Goal: Task Accomplishment & Management: Use online tool/utility

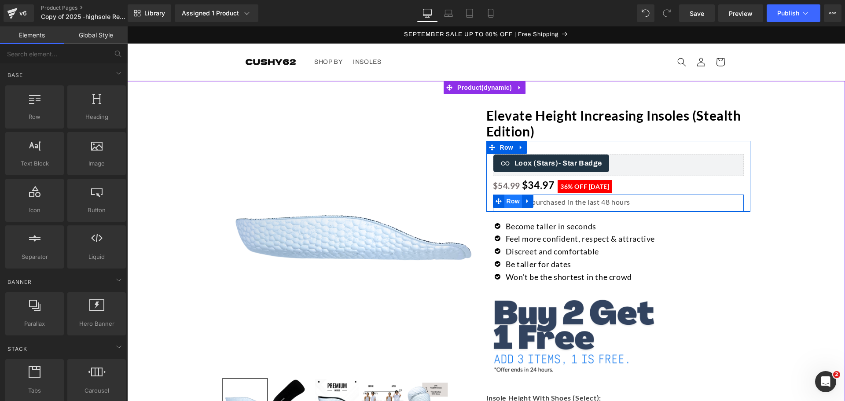
click at [507, 202] on span "Row" at bounding box center [513, 201] width 18 height 13
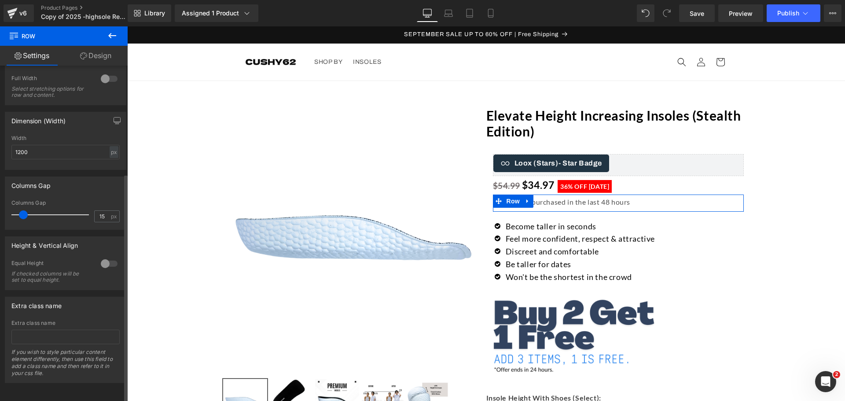
scroll to position [26, 0]
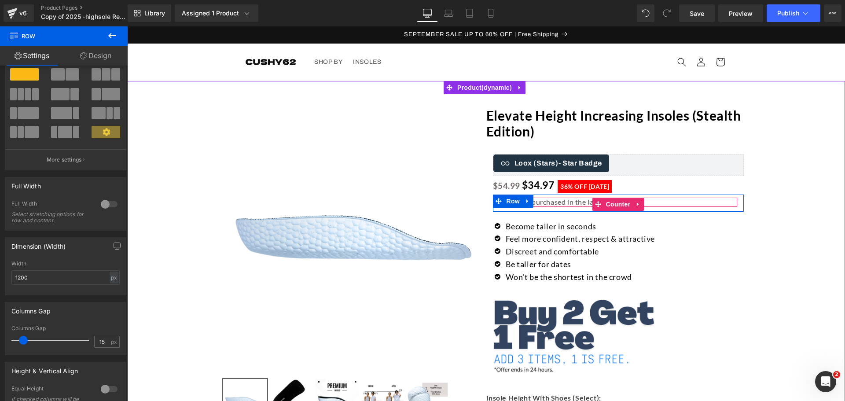
click at [605, 203] on span "Counter" at bounding box center [618, 204] width 29 height 13
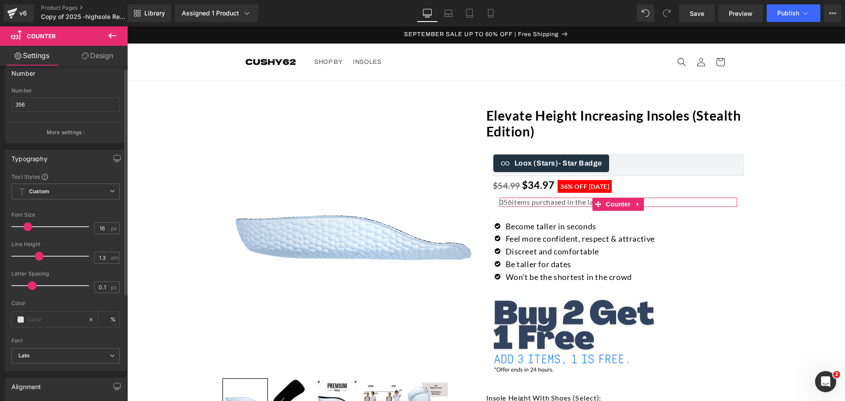
scroll to position [0, 0]
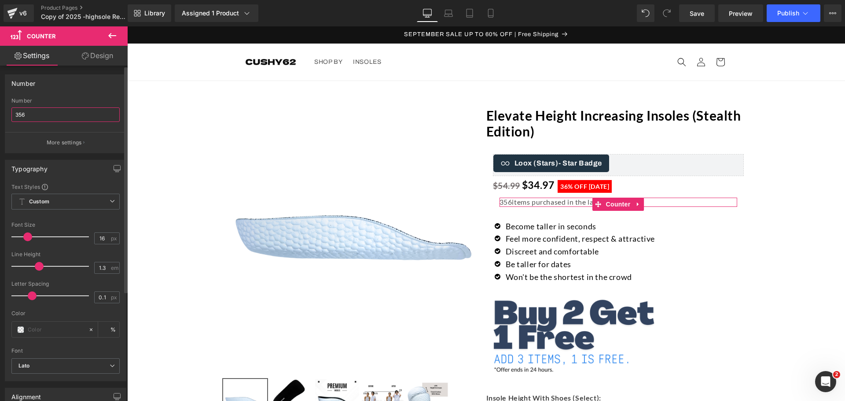
click at [44, 118] on input "356" at bounding box center [65, 114] width 108 height 15
type input "3"
type input "1002"
click at [697, 16] on span "Save" at bounding box center [697, 13] width 15 height 9
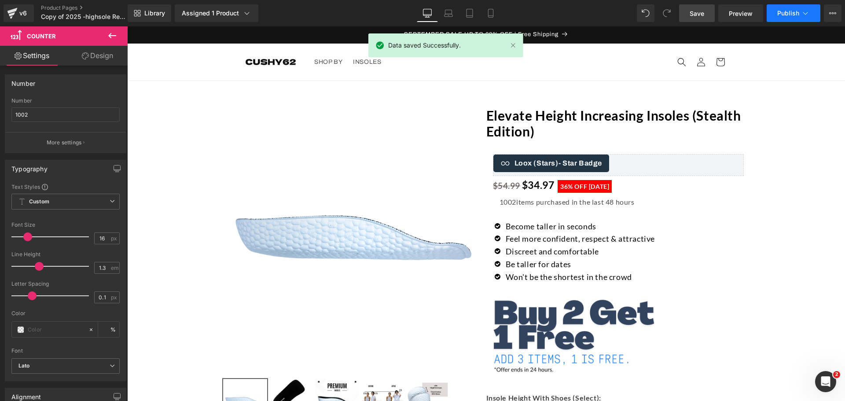
click at [805, 12] on icon at bounding box center [805, 13] width 9 height 9
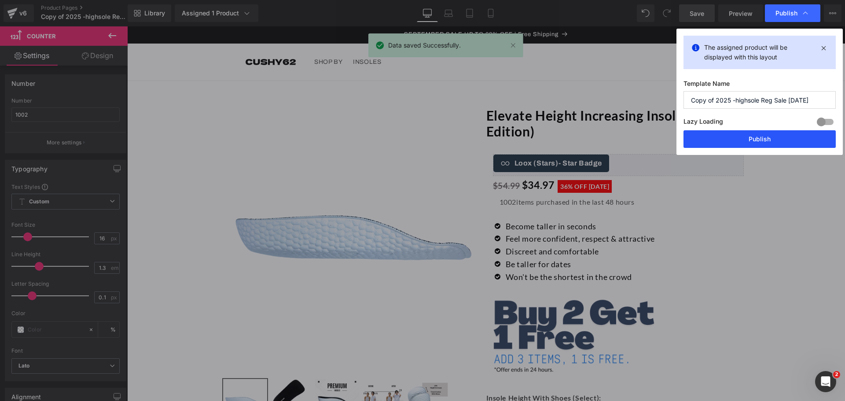
click at [753, 138] on button "Publish" at bounding box center [760, 139] width 152 height 18
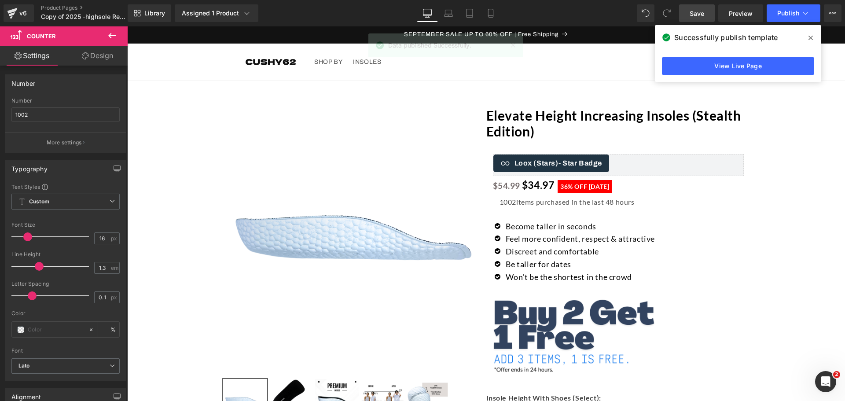
click at [813, 38] on icon at bounding box center [811, 37] width 4 height 7
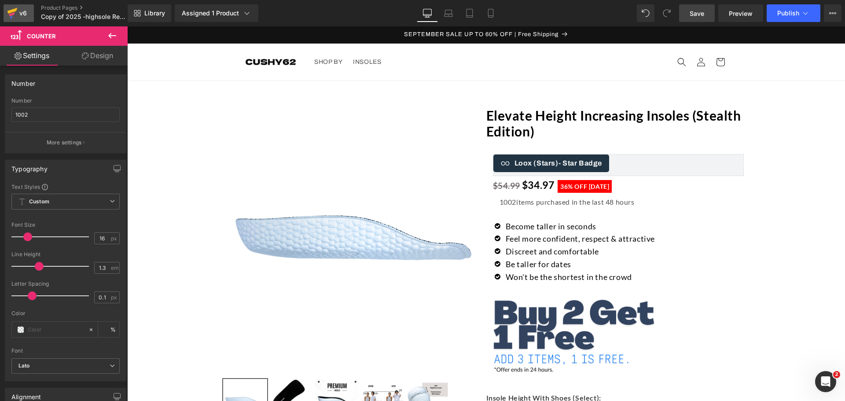
click at [24, 16] on div "v6" at bounding box center [23, 12] width 11 height 11
